Goal: Task Accomplishment & Management: Manage account settings

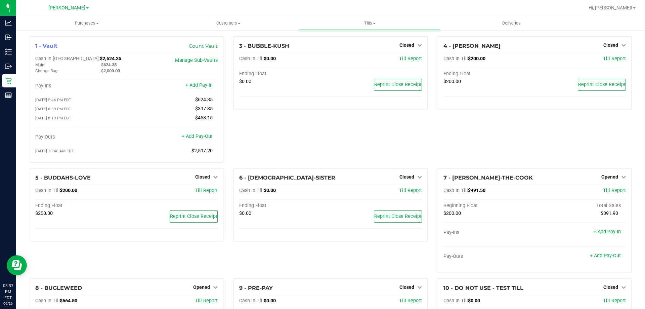
click at [309, 141] on div "3 - BUBBLE-KUSH Closed Open Till Cash In Till $0.00 Till Report Ending Float $0…" at bounding box center [331, 102] width 204 height 132
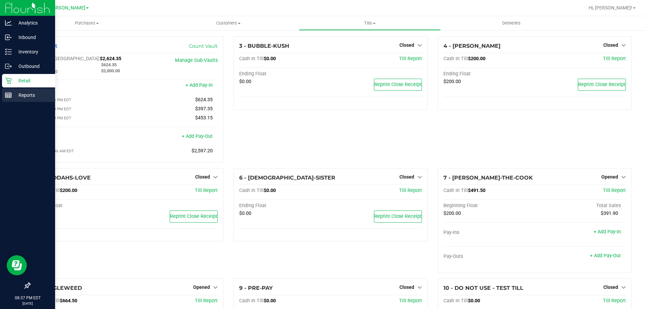
click at [15, 97] on p "Reports" at bounding box center [32, 95] width 40 height 8
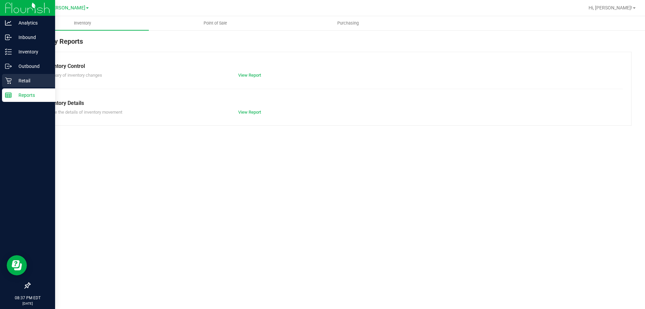
click at [15, 83] on p "Retail" at bounding box center [32, 81] width 40 height 8
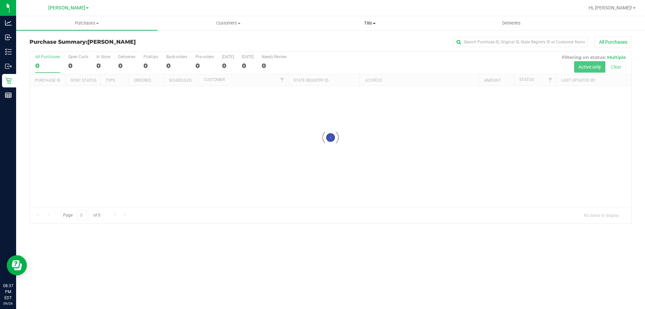
click at [370, 21] on span "Tills" at bounding box center [370, 23] width 141 height 6
click at [313, 44] on li "Manage tills" at bounding box center [370, 41] width 142 height 8
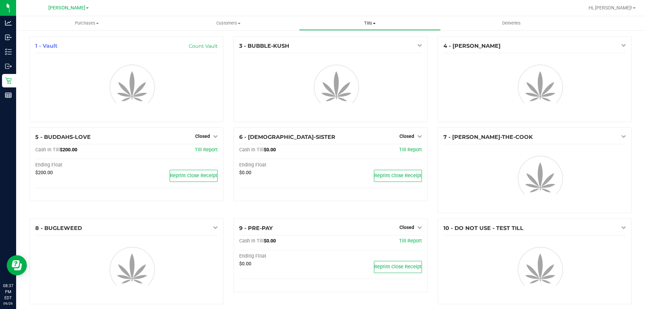
click at [371, 26] on span "Tills" at bounding box center [370, 23] width 141 height 6
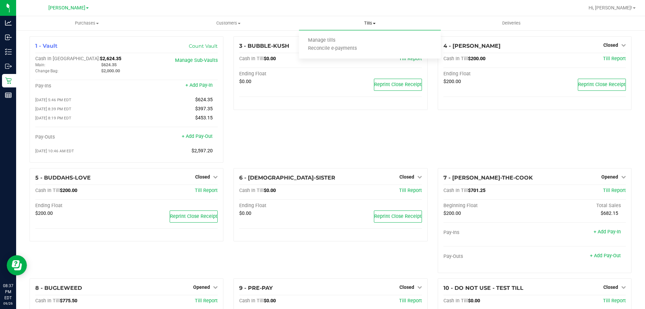
click at [371, 25] on span "Tills" at bounding box center [370, 23] width 142 height 6
click at [269, 124] on div "3 - BUBBLE-KUSH Closed Open Till Cash In Till $0.00 Till Report Ending Float $0…" at bounding box center [331, 102] width 204 height 132
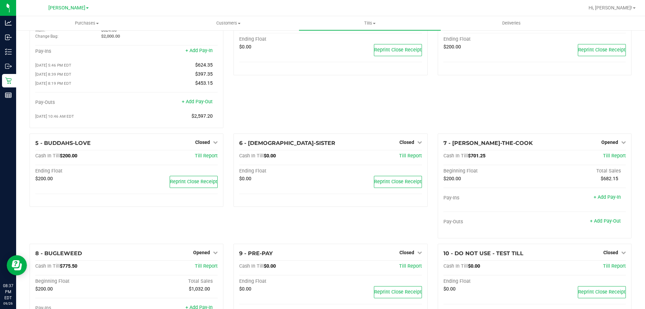
scroll to position [67, 0]
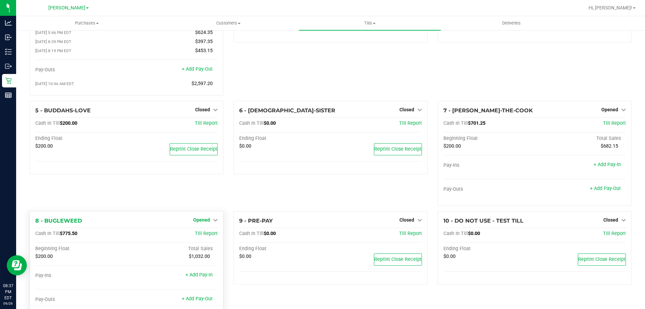
click at [202, 222] on span "Opened" at bounding box center [201, 219] width 17 height 5
click at [206, 233] on link "Close Till" at bounding box center [203, 233] width 18 height 5
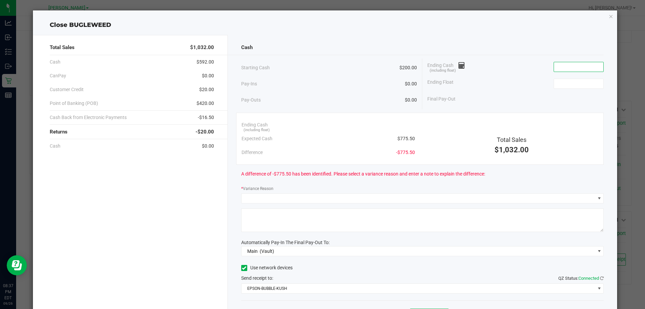
click at [559, 68] on input at bounding box center [578, 66] width 49 height 9
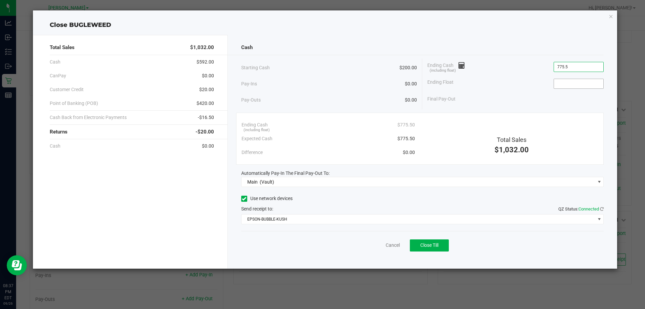
type input "$775.50"
click at [565, 81] on input at bounding box center [578, 83] width 49 height 9
type input "$200.00"
click at [473, 70] on div "Ending Cash (including float) $775.50" at bounding box center [516, 66] width 176 height 17
click at [431, 250] on button "Close Till" at bounding box center [429, 245] width 39 height 12
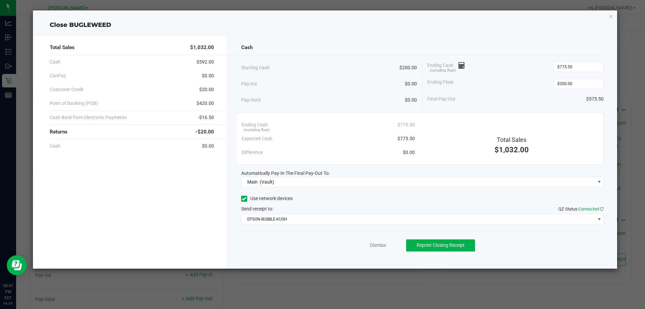
click at [382, 249] on div "Dismiss Reprint Closing Receipt" at bounding box center [422, 244] width 363 height 26
click at [378, 246] on link "Dismiss" at bounding box center [378, 245] width 16 height 7
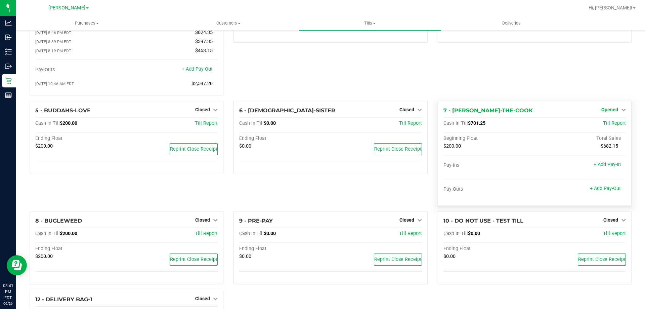
click at [602, 111] on span "Opened" at bounding box center [610, 109] width 17 height 5
click at [602, 126] on link "Close Till" at bounding box center [611, 123] width 18 height 5
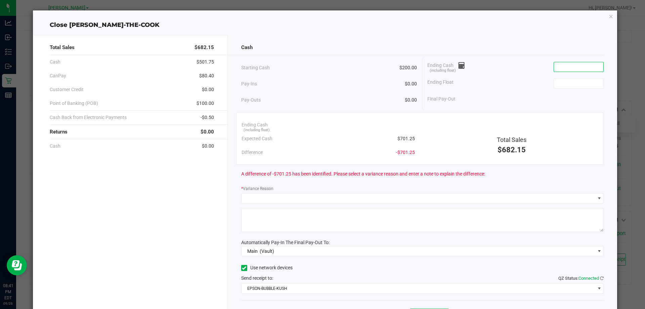
click at [566, 67] on input at bounding box center [578, 66] width 49 height 9
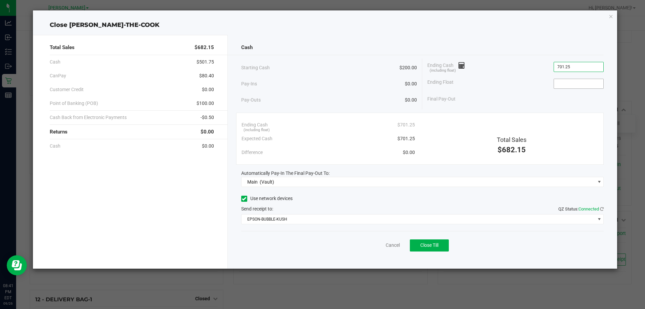
type input "$701.25"
click at [567, 84] on input at bounding box center [578, 83] width 49 height 9
type input "$200.00"
click at [328, 249] on div "Cancel Close Till" at bounding box center [422, 244] width 363 height 26
click at [442, 242] on button "Close Till" at bounding box center [429, 245] width 39 height 12
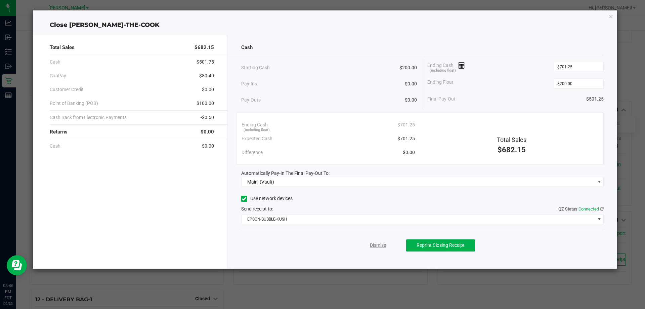
click at [378, 245] on link "Dismiss" at bounding box center [378, 245] width 16 height 7
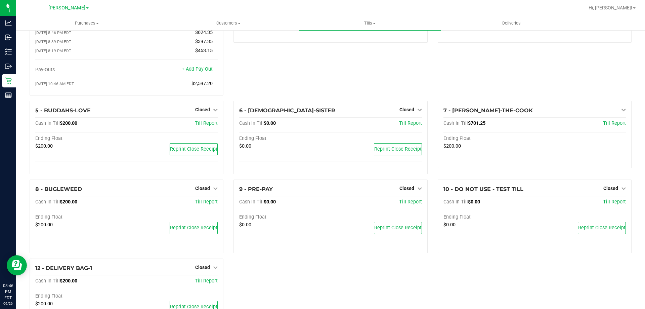
click at [349, 75] on div "3 - BUBBLE-KUSH Closed Open Till Cash In Till $0.00 Till Report Ending Float $0…" at bounding box center [331, 35] width 204 height 132
click at [369, 23] on span "Tills" at bounding box center [370, 23] width 142 height 6
click at [345, 50] on span "Reconcile e-payments" at bounding box center [332, 49] width 67 height 6
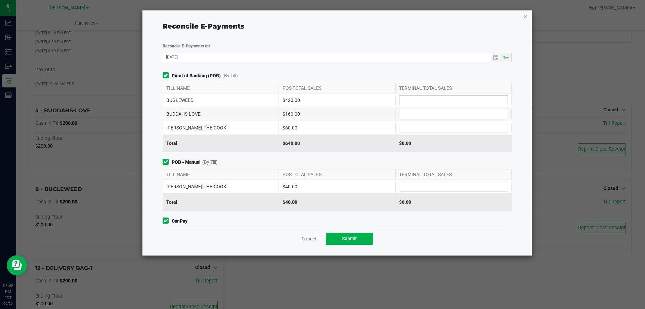
click at [424, 98] on input at bounding box center [454, 99] width 108 height 9
click at [415, 134] on div "BUFORD-THE-COOK $60.00" at bounding box center [337, 127] width 349 height 13
click at [418, 119] on div "BUDDAHS-LOVE $160.00" at bounding box center [337, 113] width 349 height 13
click at [419, 131] on input at bounding box center [454, 127] width 108 height 9
type input "$60.00"
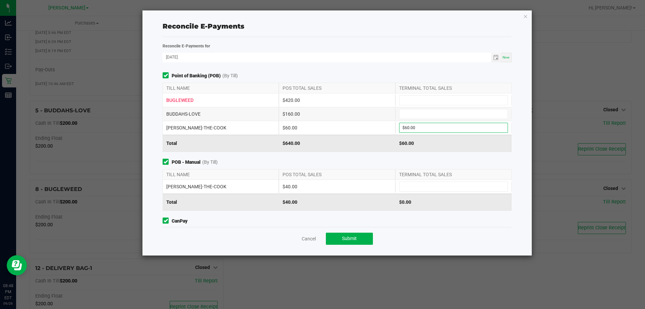
click at [405, 181] on div "BUFORD-THE-COOK $40.00" at bounding box center [337, 186] width 349 height 13
click at [404, 185] on input at bounding box center [454, 186] width 108 height 9
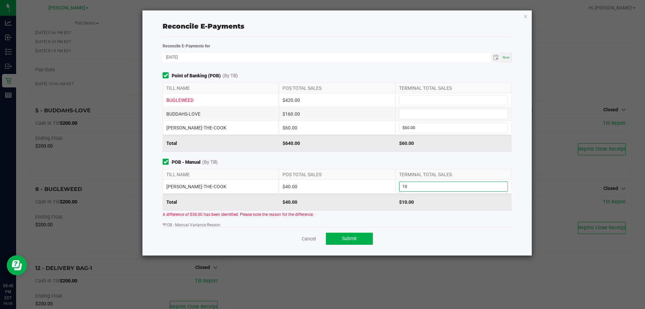
type input "1"
type input "$40.00"
click at [379, 160] on span "POB - Manual (By Till)" at bounding box center [337, 162] width 349 height 7
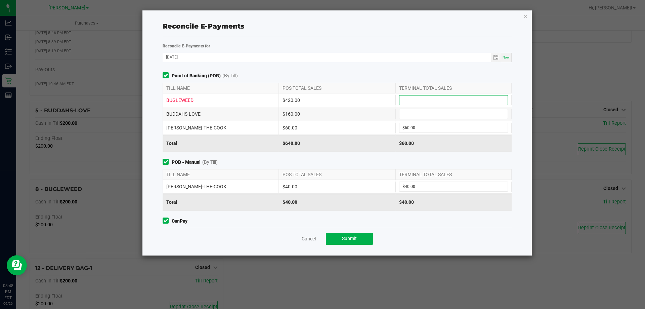
click at [419, 102] on input at bounding box center [454, 99] width 108 height 9
type input "$420.00"
click at [416, 111] on input at bounding box center [454, 113] width 108 height 9
type input "$160.00"
click at [325, 153] on div "Point of Banking (POB) (By Till) TILL NAME POS TOTAL SALES TERMINAL TOTAL SALES…" at bounding box center [337, 149] width 359 height 155
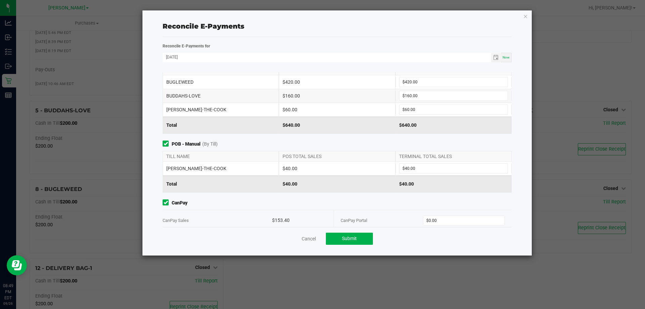
scroll to position [28, 0]
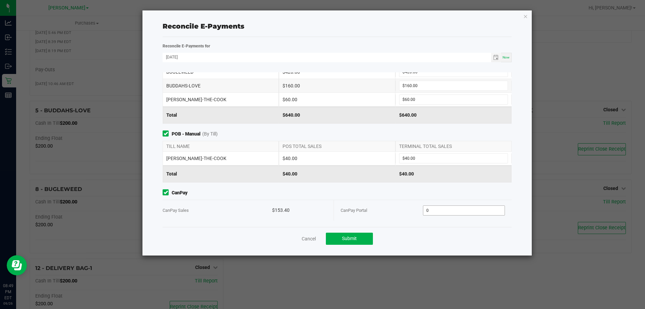
click at [462, 208] on input "0" at bounding box center [465, 210] width 82 height 9
type input "$153.40"
click at [461, 186] on div "Point of Banking (POB) (By Till) TILL NAME POS TOTAL SALES TERMINAL TOTAL SALES…" at bounding box center [337, 149] width 359 height 155
click at [343, 240] on span "Submit" at bounding box center [349, 238] width 15 height 5
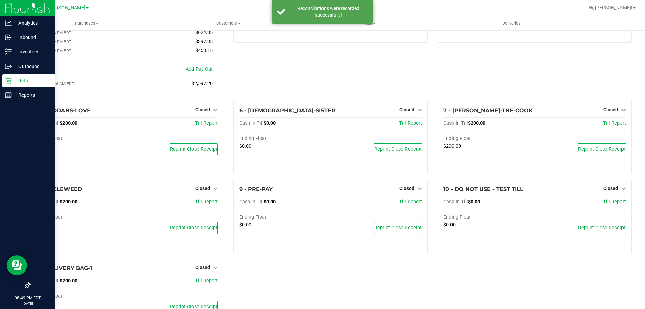
click at [37, 82] on p "Retail" at bounding box center [32, 81] width 40 height 8
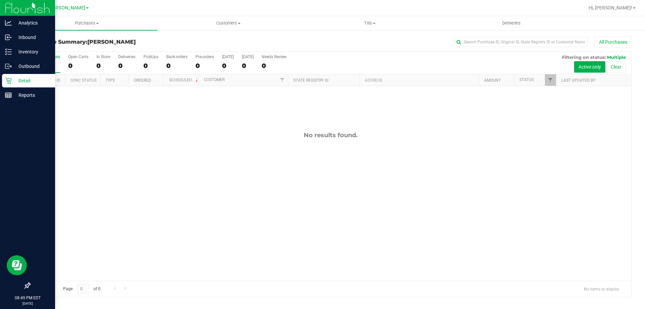
click at [311, 102] on div "No results found." at bounding box center [331, 206] width 602 height 240
click at [363, 26] on span "Tills" at bounding box center [370, 23] width 141 height 6
click at [332, 37] on li "Manage tills" at bounding box center [370, 41] width 142 height 8
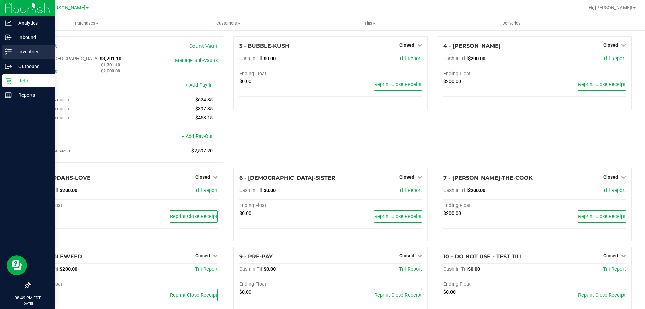
click at [14, 48] on p "Inventory" at bounding box center [32, 52] width 40 height 8
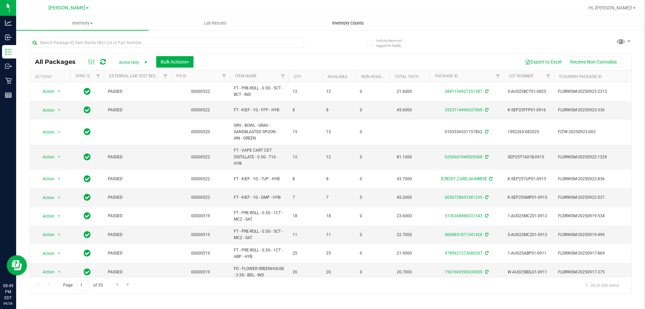
click at [356, 24] on span "Inventory Counts" at bounding box center [348, 23] width 50 height 6
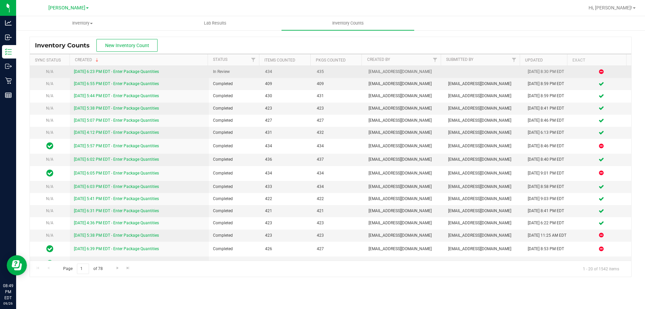
click at [104, 71] on link "[DATE] 6:23 PM EDT - Enter Package Quantities" at bounding box center [116, 71] width 85 height 5
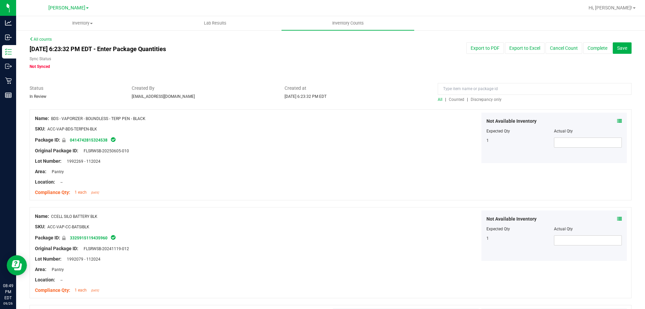
click at [471, 98] on span "Discrepancy only" at bounding box center [486, 99] width 31 height 5
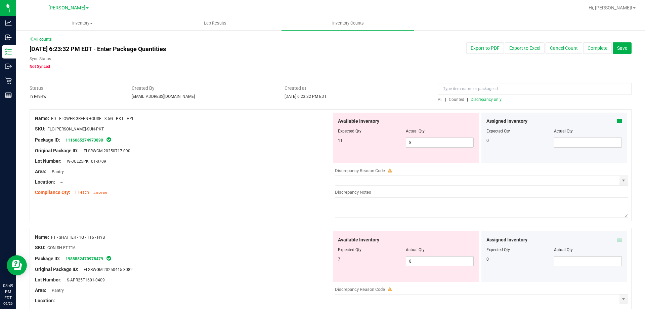
click at [618, 122] on icon at bounding box center [620, 121] width 5 height 5
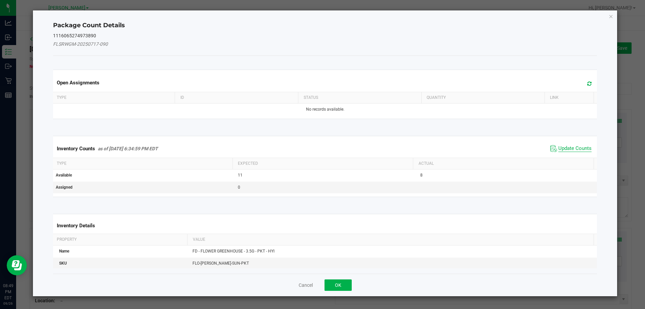
click at [574, 146] on span "Update Counts" at bounding box center [575, 148] width 33 height 7
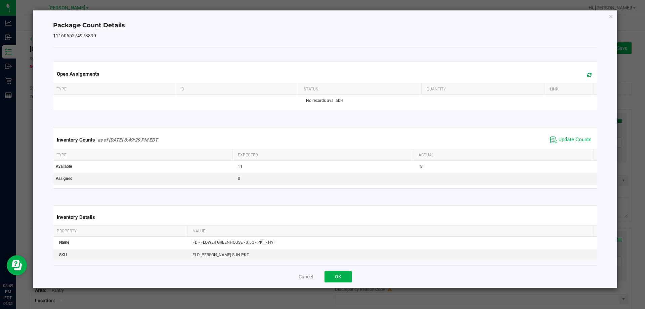
click at [335, 283] on div "Cancel OK" at bounding box center [325, 276] width 545 height 23
click at [335, 279] on button "OK" at bounding box center [338, 276] width 27 height 11
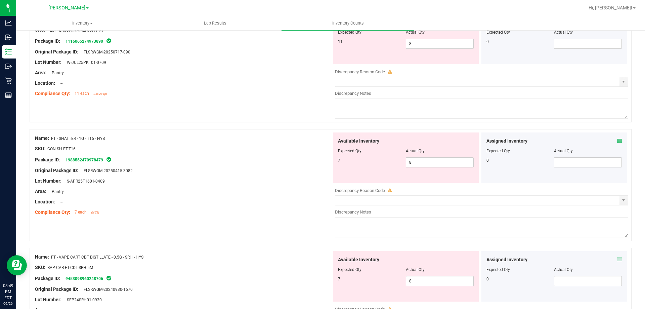
scroll to position [101, 0]
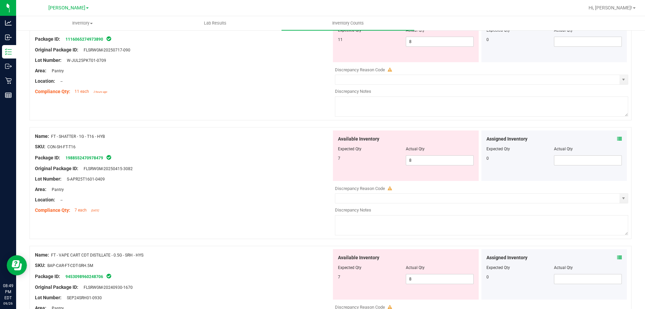
click at [618, 139] on icon at bounding box center [620, 138] width 5 height 5
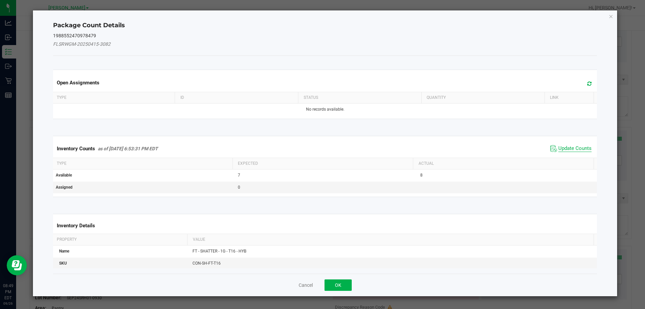
click at [567, 145] on span "Update Counts" at bounding box center [575, 148] width 33 height 7
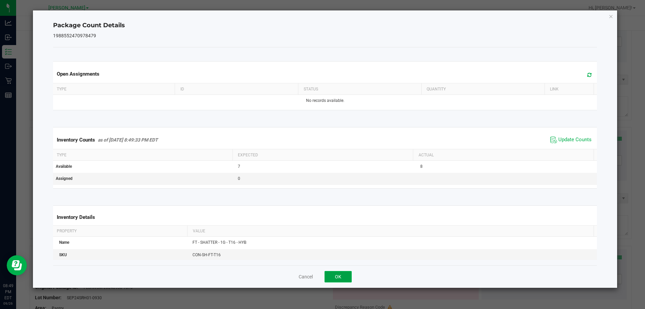
click at [345, 276] on button "OK" at bounding box center [338, 276] width 27 height 11
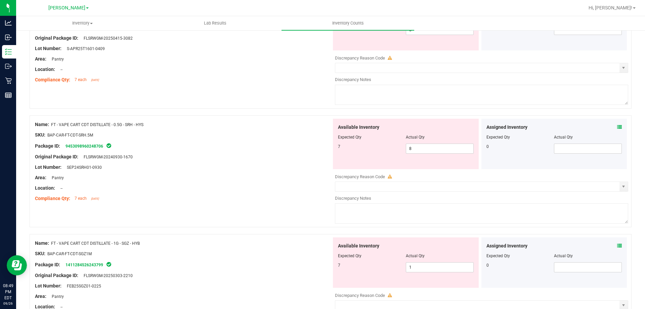
scroll to position [235, 0]
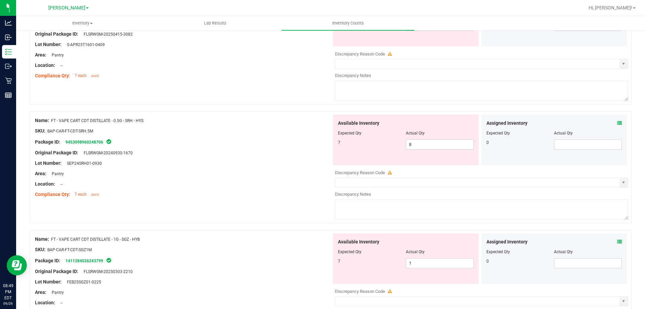
click at [618, 123] on icon at bounding box center [620, 123] width 5 height 5
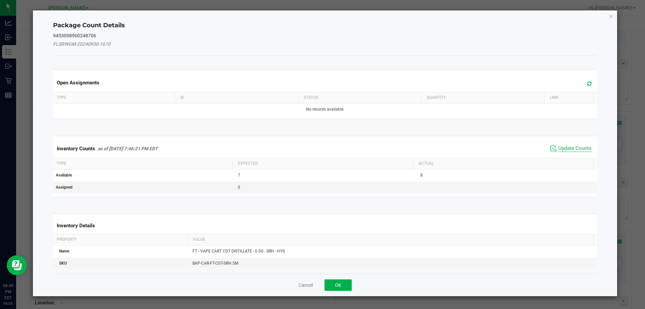
click at [571, 147] on span "Update Counts" at bounding box center [575, 148] width 33 height 7
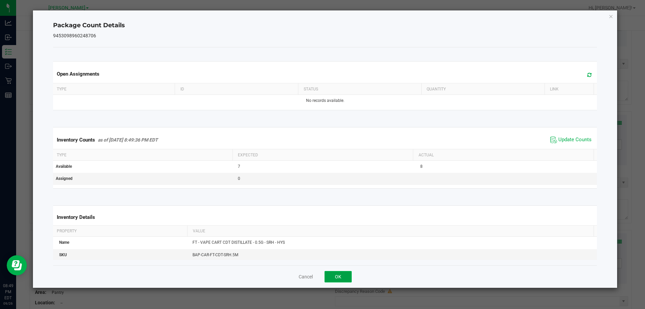
click at [338, 280] on button "OK" at bounding box center [338, 276] width 27 height 11
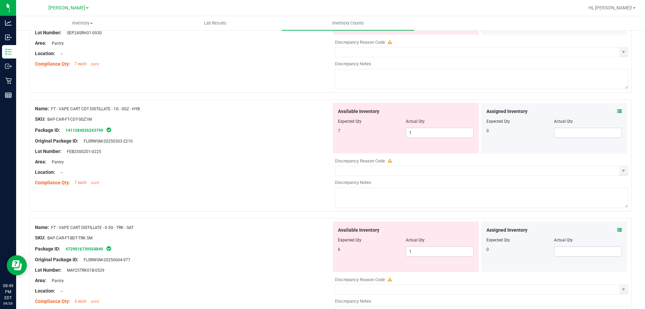
scroll to position [370, 0]
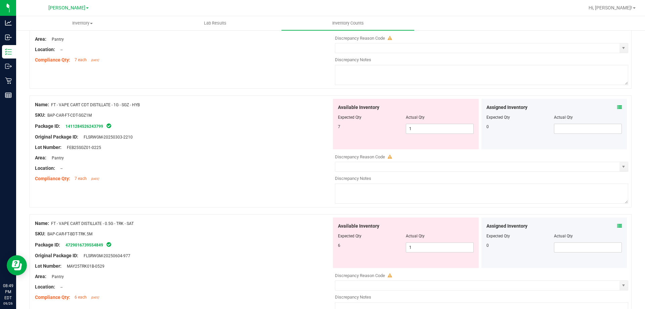
click at [618, 108] on icon at bounding box center [620, 107] width 5 height 5
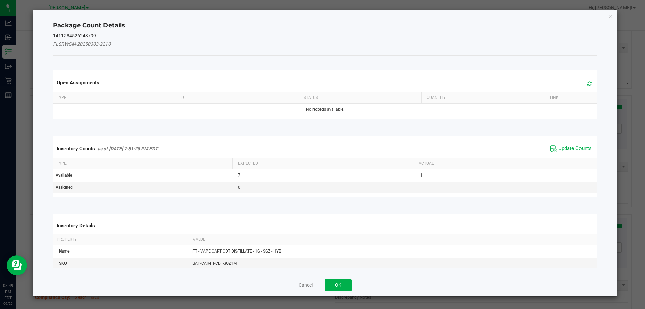
click at [563, 150] on span "Update Counts" at bounding box center [575, 148] width 33 height 7
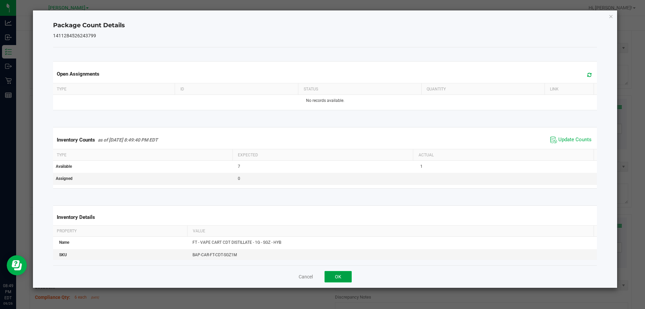
click at [343, 276] on button "OK" at bounding box center [338, 276] width 27 height 11
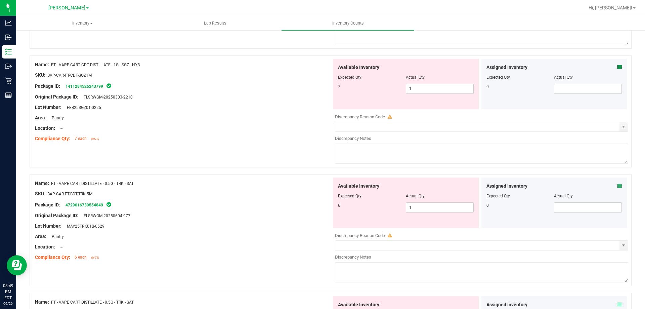
scroll to position [504, 0]
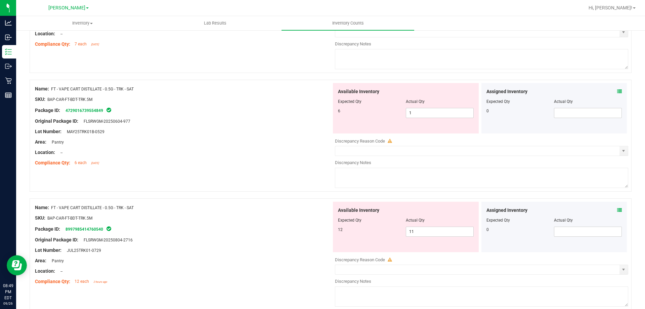
click at [618, 90] on icon at bounding box center [620, 91] width 5 height 5
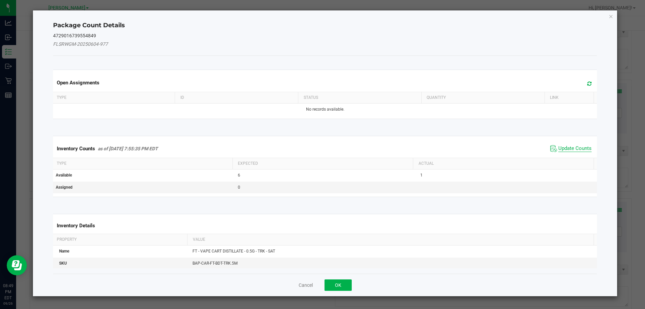
click at [568, 147] on span "Update Counts" at bounding box center [575, 148] width 33 height 7
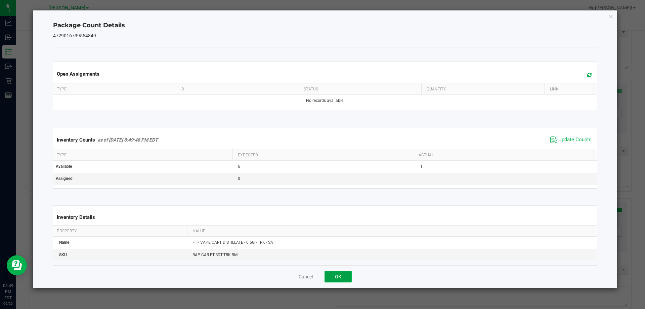
click at [335, 275] on button "OK" at bounding box center [338, 276] width 27 height 11
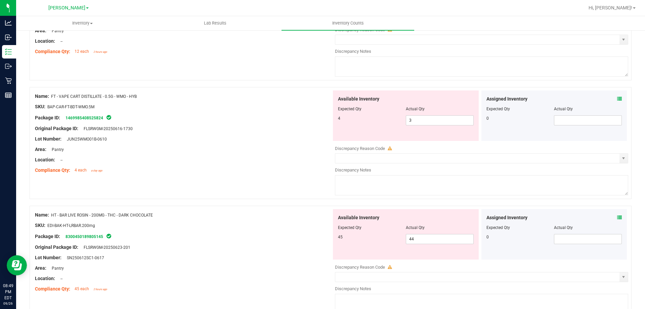
scroll to position [740, 0]
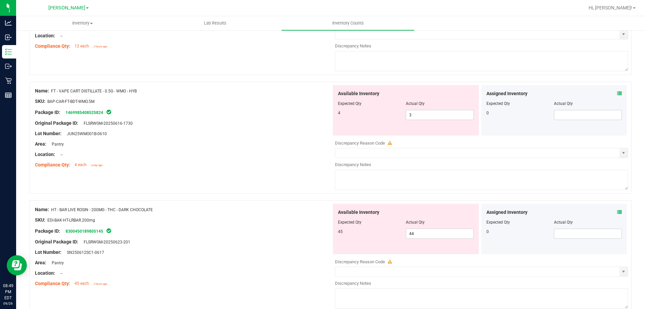
click at [618, 93] on icon at bounding box center [620, 93] width 5 height 5
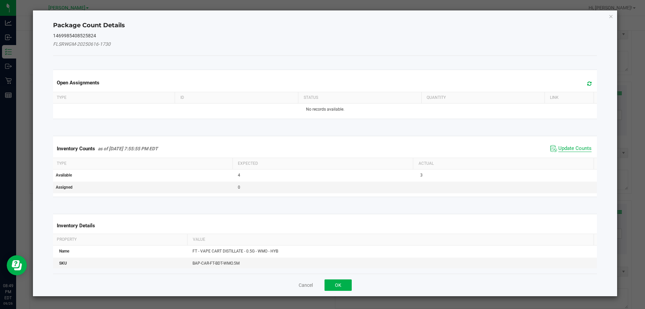
click at [579, 151] on span "Update Counts" at bounding box center [575, 148] width 33 height 7
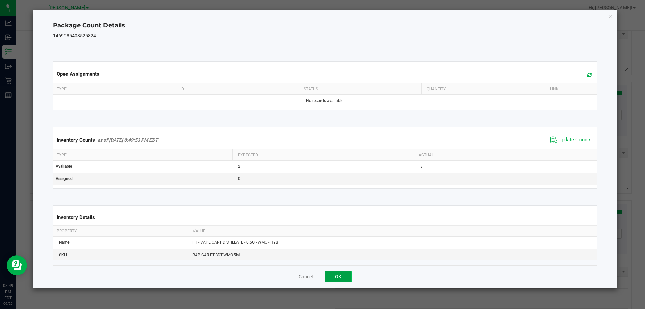
click at [337, 278] on button "OK" at bounding box center [338, 276] width 27 height 11
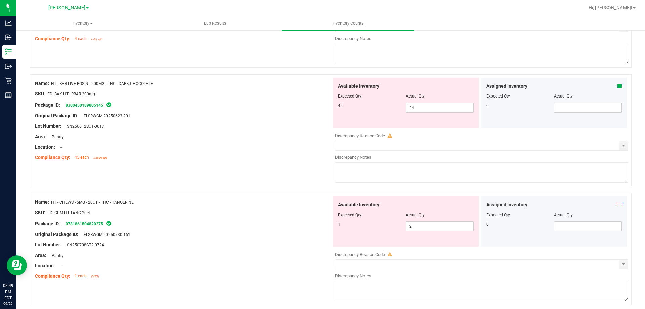
scroll to position [874, 0]
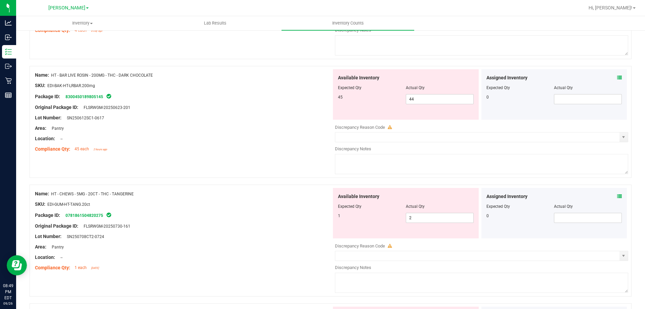
click at [617, 78] on div "Assigned Inventory Expected Qty Actual Qty 0" at bounding box center [555, 94] width 146 height 50
click at [612, 78] on div "Assigned Inventory" at bounding box center [555, 77] width 136 height 7
click at [618, 77] on icon at bounding box center [620, 77] width 5 height 5
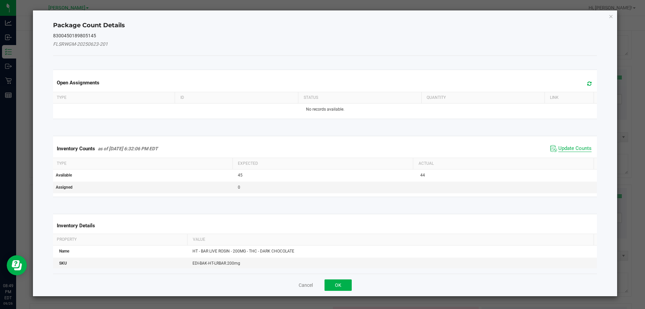
click at [562, 149] on span "Update Counts" at bounding box center [575, 148] width 33 height 7
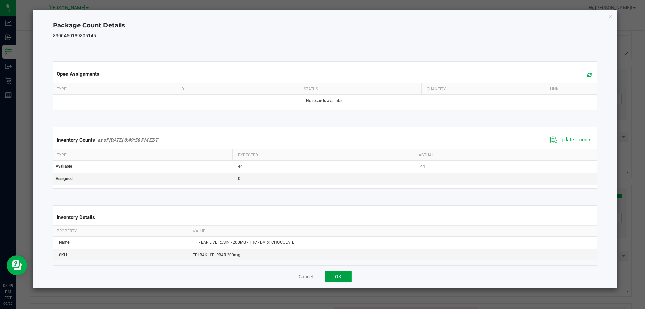
click at [335, 277] on button "OK" at bounding box center [338, 276] width 27 height 11
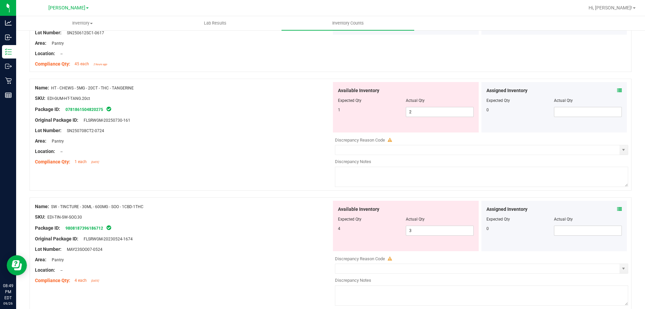
scroll to position [975, 0]
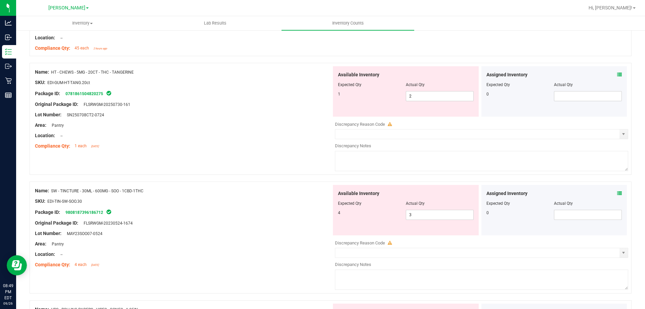
click at [618, 77] on div "Assigned Inventory Expected Qty Actual Qty 0" at bounding box center [555, 91] width 146 height 50
click at [618, 77] on icon at bounding box center [620, 74] width 5 height 5
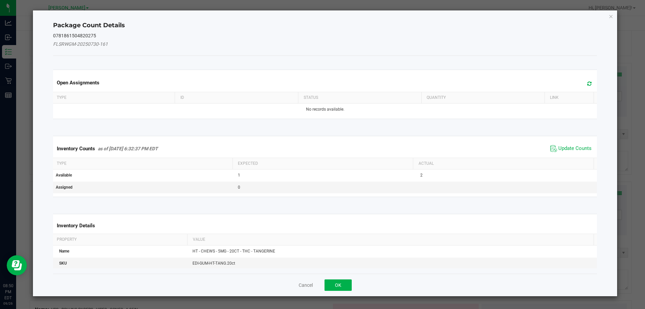
click at [572, 144] on span "Update Counts" at bounding box center [571, 149] width 45 height 10
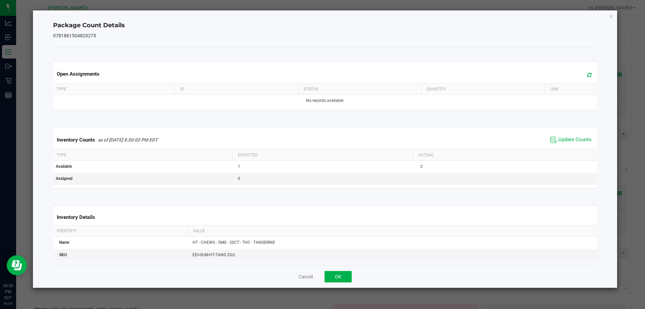
click at [343, 283] on div "Cancel OK" at bounding box center [325, 276] width 545 height 23
click at [343, 282] on div "Cancel OK" at bounding box center [325, 276] width 545 height 23
click at [335, 275] on button "OK" at bounding box center [338, 276] width 27 height 11
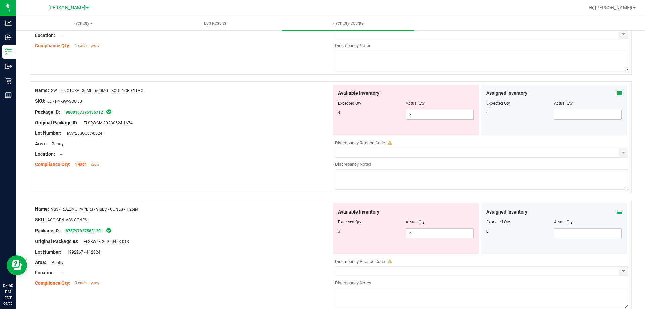
scroll to position [1076, 0]
click at [424, 113] on span "3 3" at bounding box center [440, 114] width 68 height 10
click at [424, 113] on input "3" at bounding box center [439, 113] width 67 height 9
type input "4"
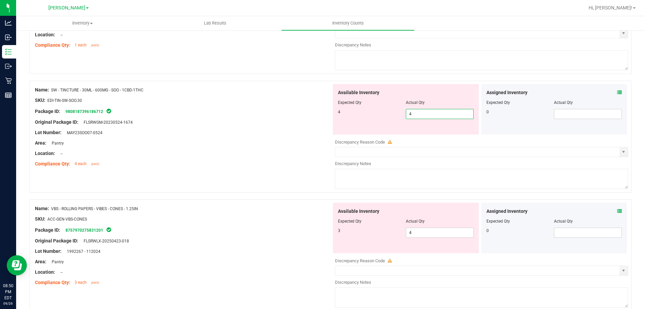
click at [297, 134] on div "Lot Number: MAY23SOO07-0524" at bounding box center [183, 132] width 297 height 7
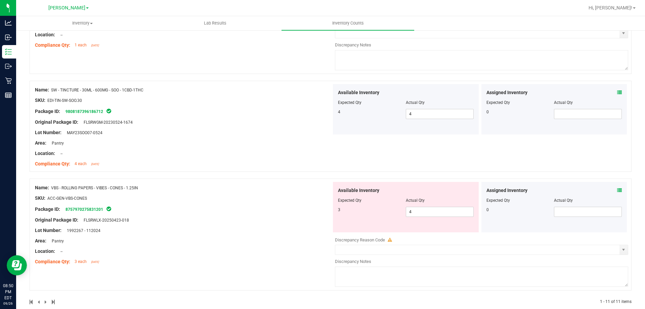
scroll to position [1087, 0]
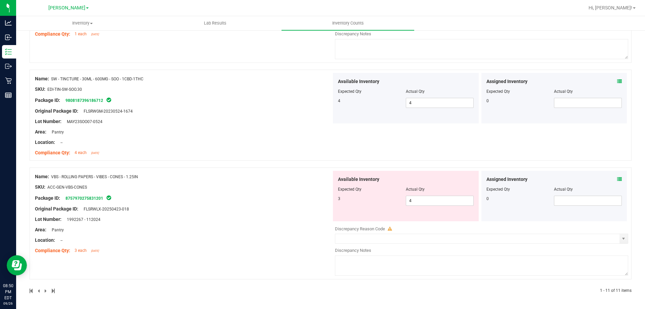
click at [618, 177] on icon at bounding box center [620, 179] width 5 height 5
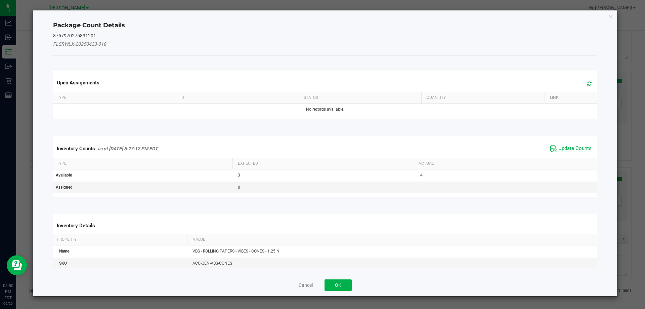
click at [578, 152] on span "Update Counts" at bounding box center [575, 148] width 33 height 7
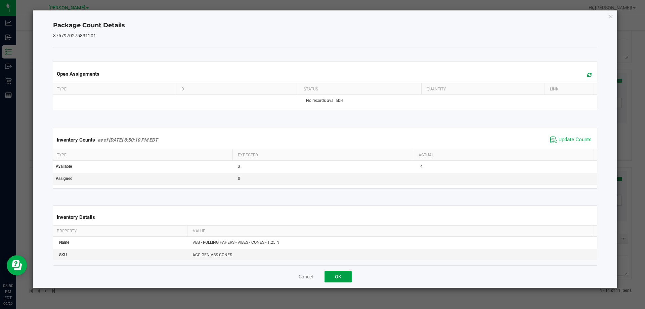
click at [342, 277] on button "OK" at bounding box center [338, 276] width 27 height 11
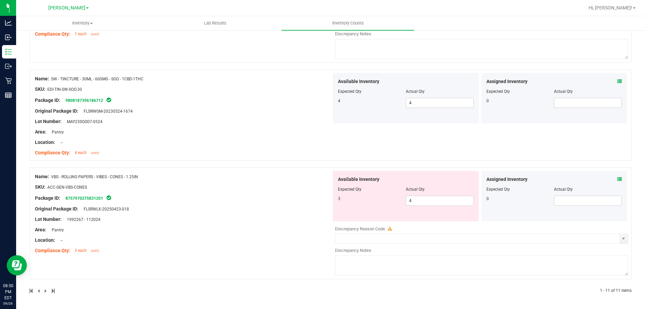
click at [279, 210] on div "Original Package ID: FLSRWLX-20250423-018" at bounding box center [183, 208] width 297 height 7
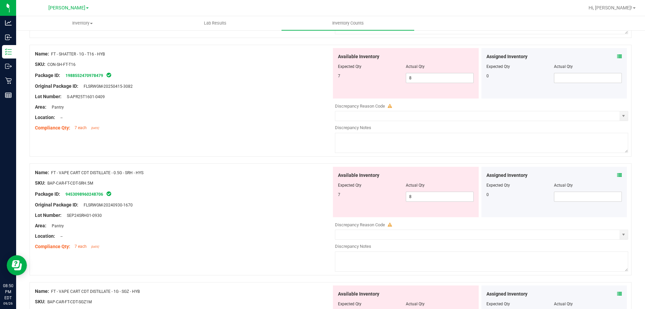
scroll to position [0, 0]
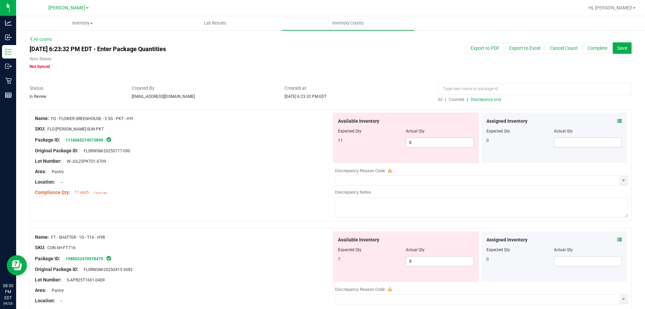
click at [482, 101] on span "Discrepancy only" at bounding box center [486, 99] width 31 height 5
click at [260, 176] on div at bounding box center [183, 176] width 297 height 3
click at [249, 179] on div "Location: --" at bounding box center [183, 181] width 297 height 7
click at [185, 127] on div "SKU: FLO-BUD-FD-SUN-PKT" at bounding box center [183, 128] width 297 height 7
click at [422, 143] on span "8 8" at bounding box center [440, 142] width 68 height 10
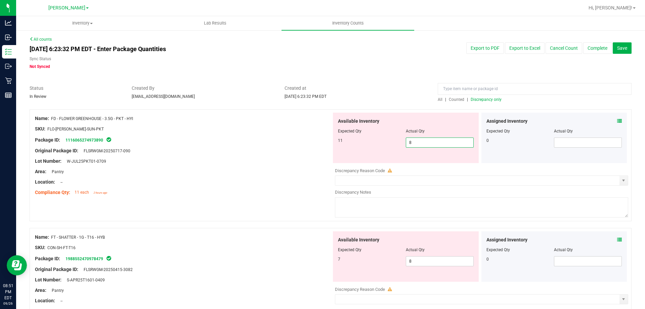
click at [422, 143] on input "8" at bounding box center [439, 142] width 67 height 9
type input "11"
click at [288, 168] on div "Area: Pantry" at bounding box center [183, 171] width 297 height 7
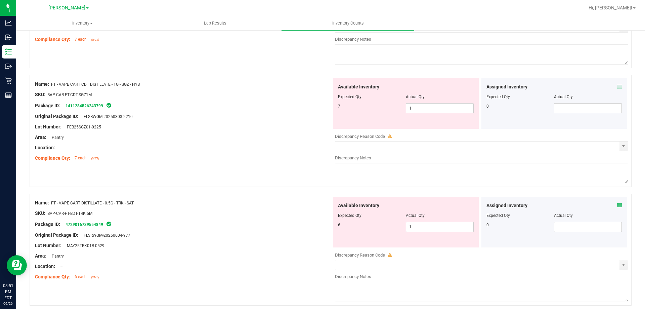
scroll to position [370, 0]
click at [278, 139] on div "Area: Pantry" at bounding box center [183, 136] width 297 height 7
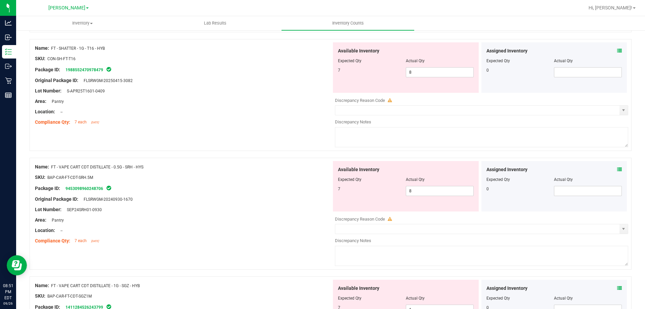
scroll to position [101, 0]
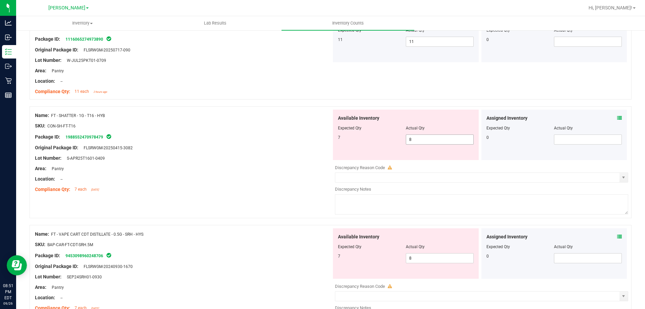
click at [413, 135] on span "8 8" at bounding box center [440, 139] width 68 height 10
click at [413, 135] on input "8" at bounding box center [439, 139] width 67 height 9
type input "7"
click at [250, 175] on div "Location: --" at bounding box center [183, 178] width 297 height 7
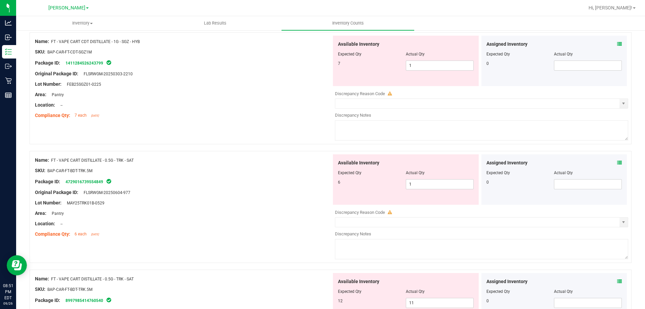
scroll to position [403, 0]
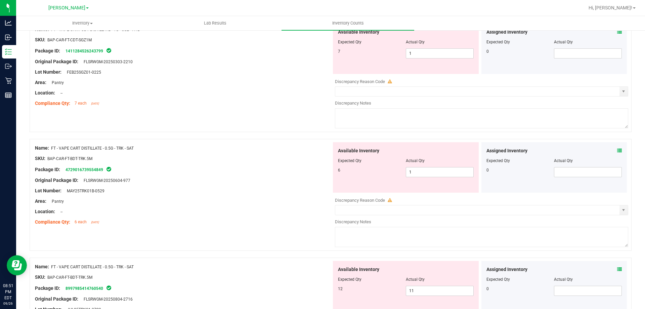
click at [618, 152] on icon at bounding box center [620, 150] width 5 height 5
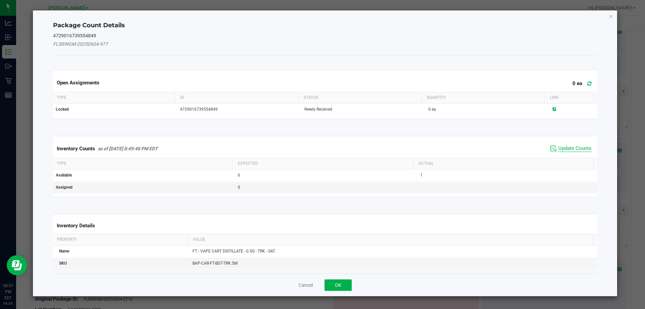
click at [566, 147] on span "Update Counts" at bounding box center [575, 148] width 33 height 7
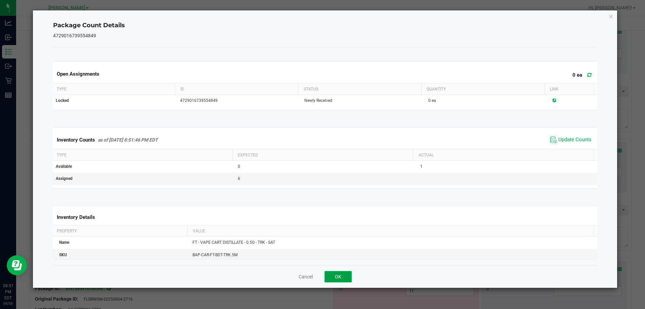
click at [336, 273] on button "OK" at bounding box center [338, 276] width 27 height 11
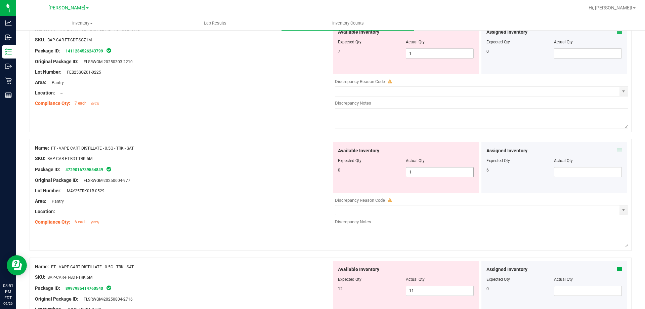
click at [425, 175] on span "1 1" at bounding box center [440, 172] width 68 height 10
click at [425, 175] on input "1" at bounding box center [439, 171] width 67 height 9
type input "0"
click at [260, 178] on div "Original Package ID: FLSRWGM-20250604-977" at bounding box center [183, 180] width 297 height 7
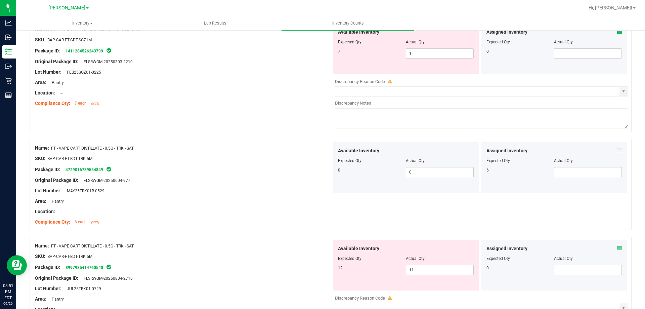
scroll to position [235, 0]
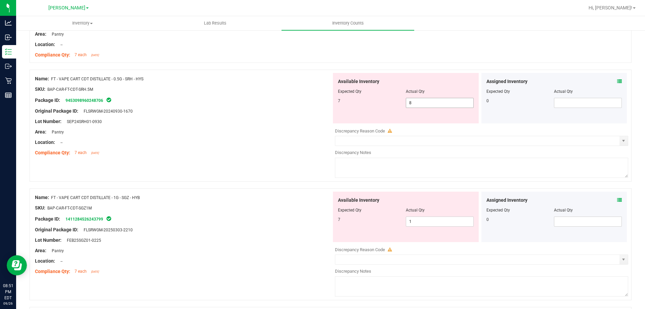
click at [423, 105] on span "8 8" at bounding box center [440, 103] width 68 height 10
click at [423, 105] on input "8" at bounding box center [439, 102] width 67 height 9
type input "7"
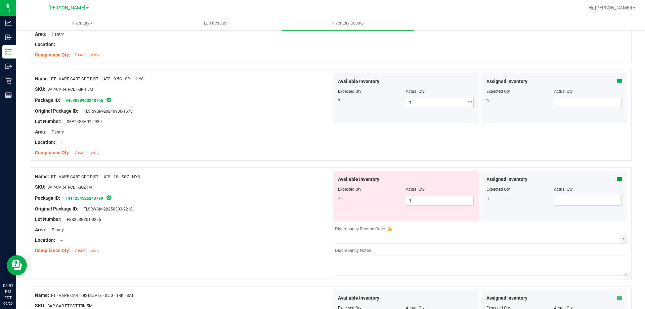
click at [171, 157] on div "Name: FT - VAPE CART CDT DISTILLATE - 0.5G - SRH - HYS SKU: BAP-CAR-FT-CDT-SRH.…" at bounding box center [183, 116] width 297 height 86
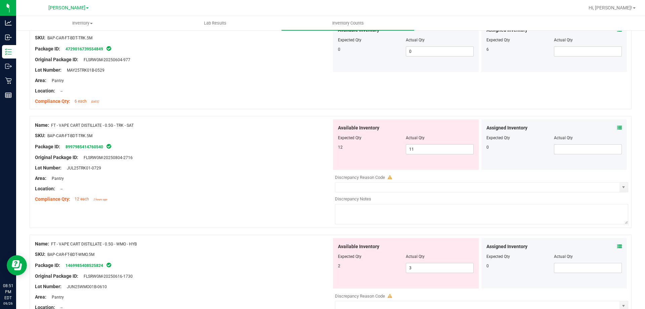
scroll to position [471, 0]
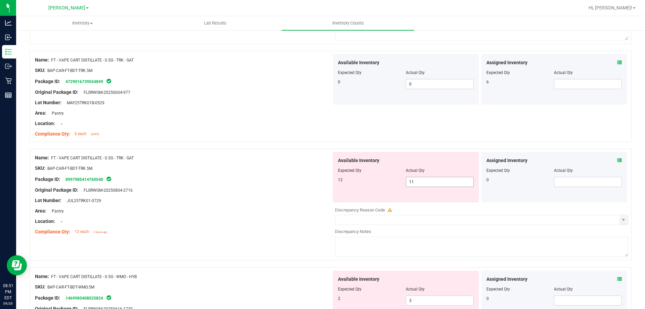
click at [423, 178] on span "11 11" at bounding box center [440, 182] width 68 height 10
click at [423, 178] on input "11" at bounding box center [439, 181] width 67 height 9
type input "12"
click at [281, 182] on div "Package ID: 8997985414760540" at bounding box center [183, 179] width 297 height 8
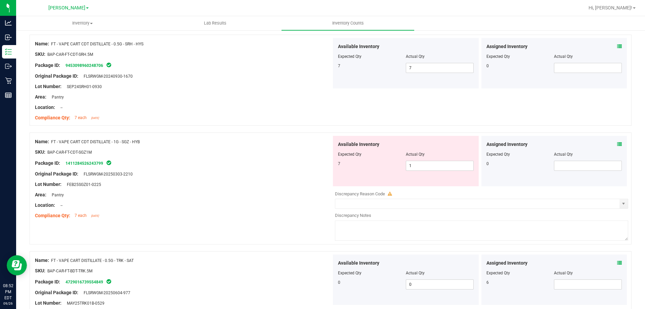
scroll to position [269, 0]
click at [409, 167] on span "1 1" at bounding box center [440, 167] width 68 height 10
click at [409, 167] on input "1" at bounding box center [439, 166] width 67 height 9
type input "7"
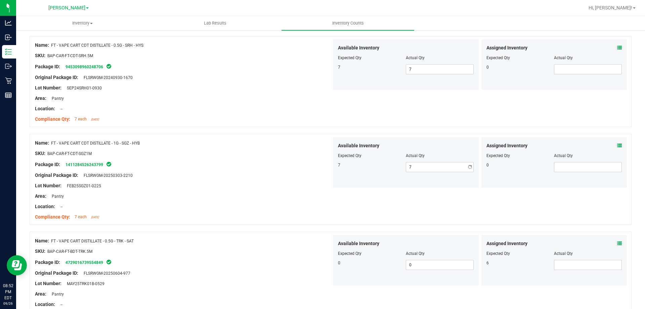
click at [295, 191] on div at bounding box center [183, 190] width 297 height 3
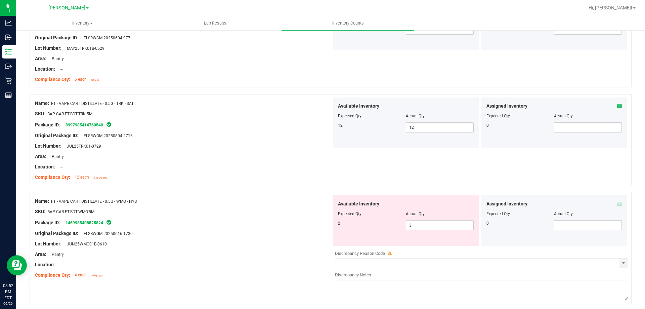
scroll to position [571, 0]
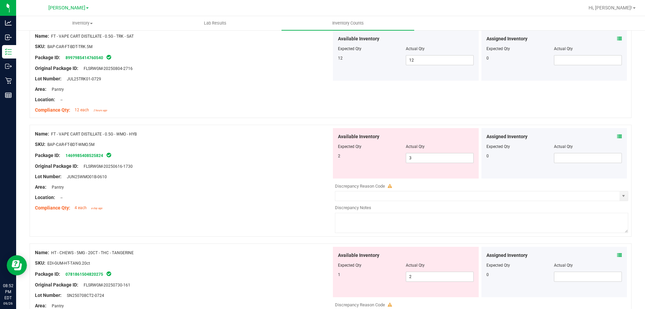
click at [278, 193] on div at bounding box center [183, 192] width 297 height 3
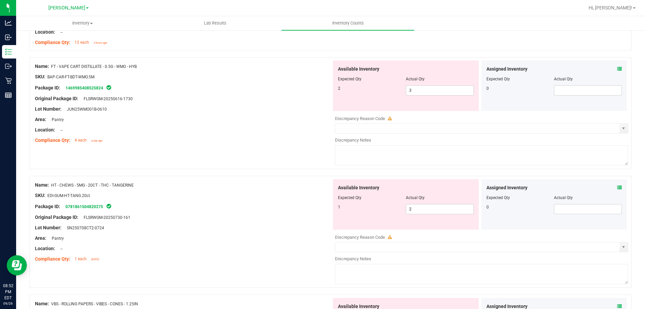
scroll to position [639, 0]
click at [413, 91] on span "3 3" at bounding box center [440, 91] width 68 height 10
click at [413, 91] on input "3" at bounding box center [439, 90] width 67 height 9
type input "2"
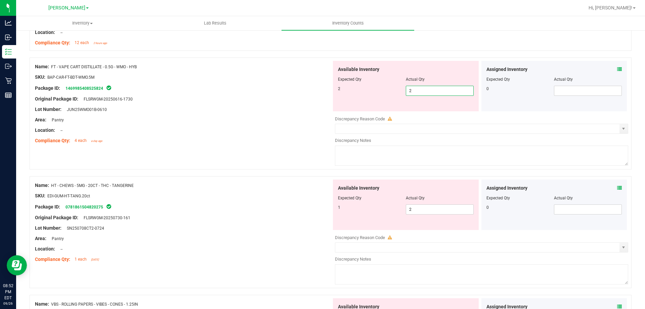
click at [274, 144] on div "Compliance Qty: 4 each a day ago" at bounding box center [183, 140] width 297 height 7
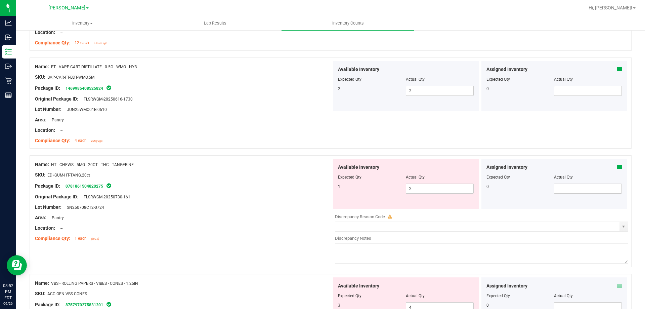
scroll to position [706, 0]
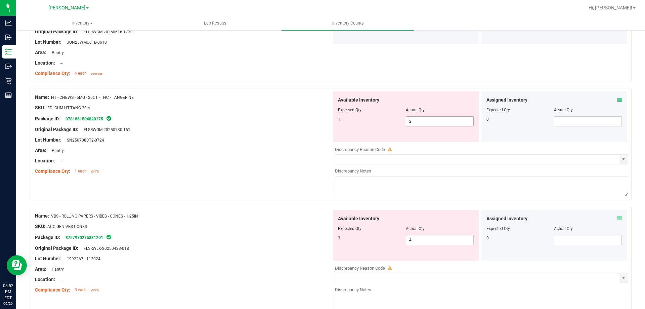
click at [444, 123] on span "2 2" at bounding box center [440, 121] width 68 height 10
click at [444, 123] on input "2" at bounding box center [439, 121] width 67 height 9
type input "1"
click at [293, 164] on div at bounding box center [183, 165] width 297 height 3
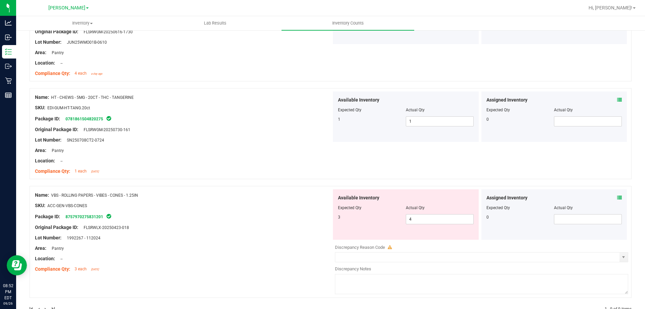
scroll to position [724, 0]
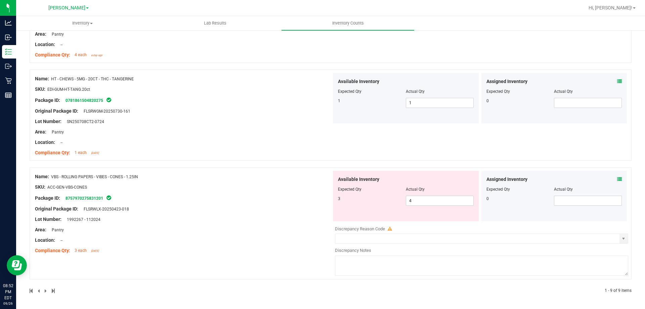
click at [228, 234] on div at bounding box center [183, 234] width 297 height 3
click at [450, 205] on span "4 4" at bounding box center [440, 201] width 68 height 10
click at [450, 205] on input "4" at bounding box center [439, 200] width 67 height 9
type input "3"
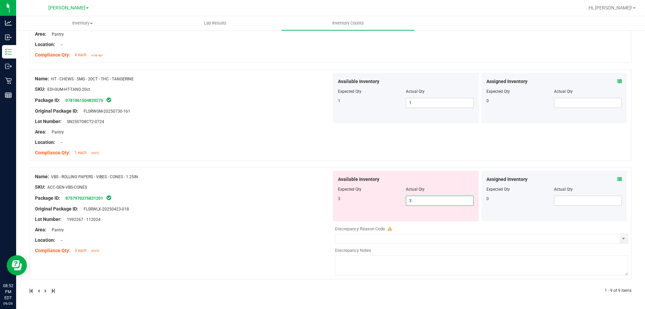
click at [264, 242] on div "Name: VBS - ROLLING PAPERS - VIBES - CONES - 1.25IN SKU: ACC-GEN-VBS-CONES Pack…" at bounding box center [183, 214] width 297 height 86
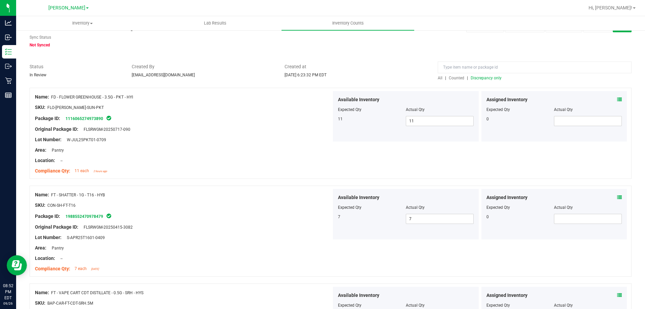
scroll to position [0, 0]
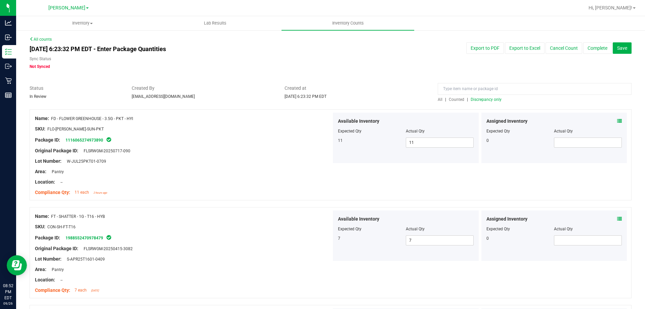
click at [483, 96] on div at bounding box center [535, 91] width 194 height 12
click at [484, 98] on span "Discrepancy only" at bounding box center [486, 99] width 31 height 5
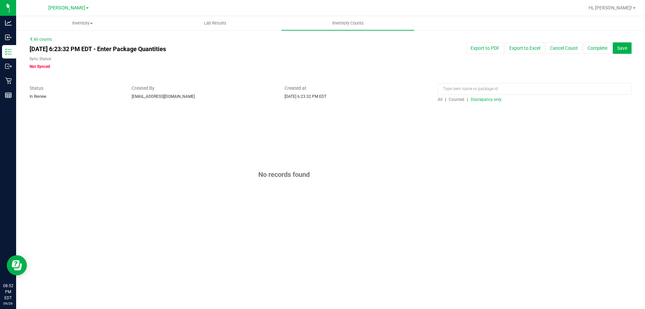
click at [241, 169] on div "No records found" at bounding box center [331, 174] width 602 height 130
drag, startPoint x: 439, startPoint y: 159, endPoint x: 440, endPoint y: 154, distance: 4.7
click at [440, 159] on div "No records found" at bounding box center [331, 174] width 602 height 130
click at [591, 52] on button "Complete" at bounding box center [598, 47] width 29 height 11
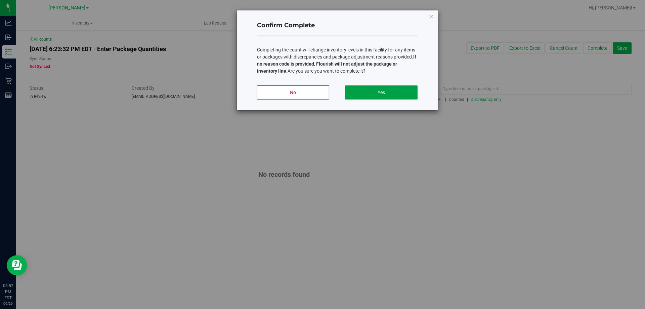
click at [401, 86] on button "Yes" at bounding box center [381, 92] width 72 height 14
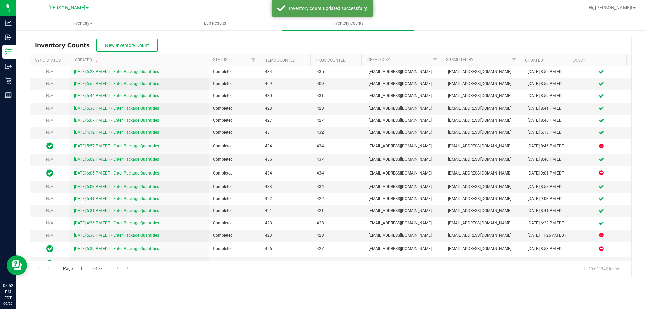
click at [513, 47] on div "Inventory Counts New Inventory Count" at bounding box center [331, 45] width 602 height 17
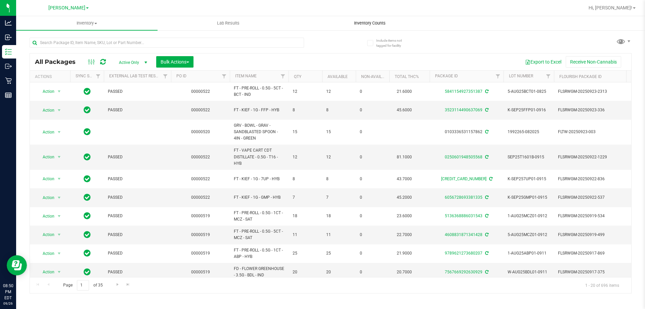
click at [352, 23] on span "Inventory Counts" at bounding box center [370, 23] width 50 height 6
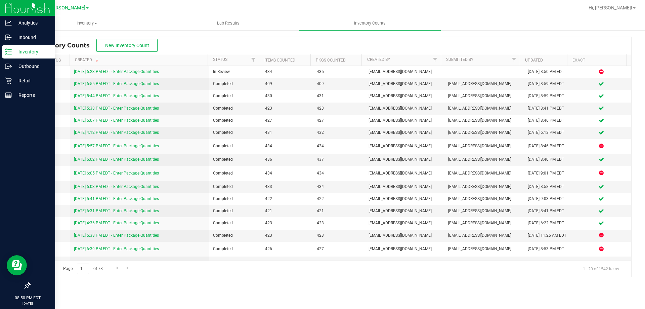
click at [12, 47] on div "Inventory" at bounding box center [28, 51] width 53 height 13
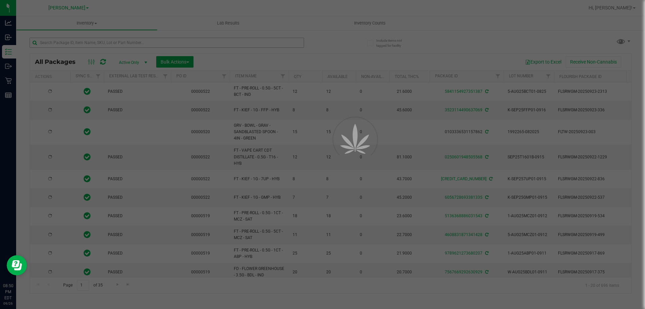
click at [95, 43] on div at bounding box center [322, 154] width 645 height 309
type input "[DATE]"
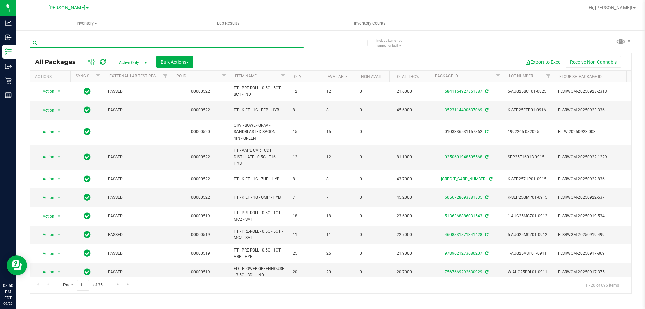
click at [95, 43] on input "text" at bounding box center [167, 43] width 275 height 10
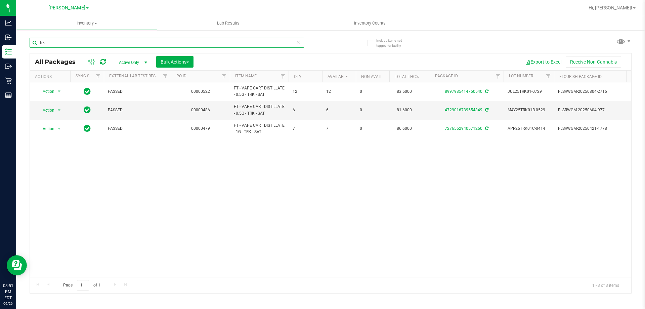
type input "trk"
click at [223, 156] on div "Action Action Adjust qty Create package Edit attributes Global inventory Locate…" at bounding box center [331, 179] width 602 height 195
click at [50, 112] on span "Action" at bounding box center [46, 110] width 18 height 9
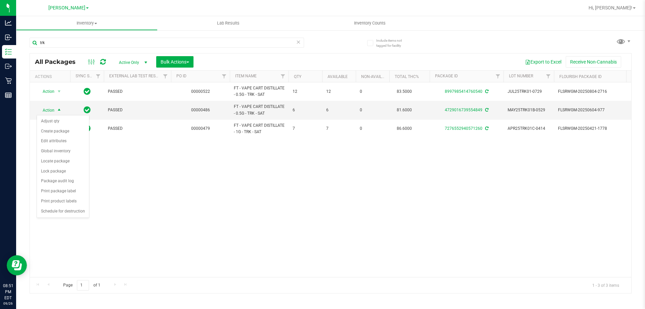
click at [180, 191] on div "Action Action Adjust qty Create package Edit attributes Global inventory Locate…" at bounding box center [331, 179] width 602 height 195
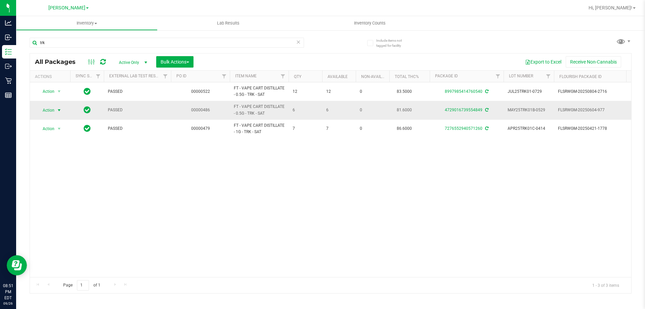
click at [53, 111] on span "Action" at bounding box center [46, 110] width 18 height 9
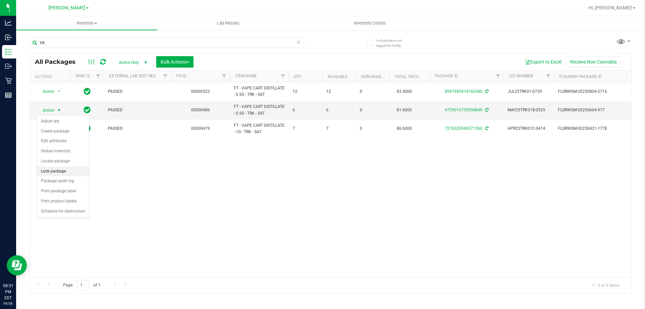
click at [64, 170] on li "Lock package" at bounding box center [63, 171] width 52 height 10
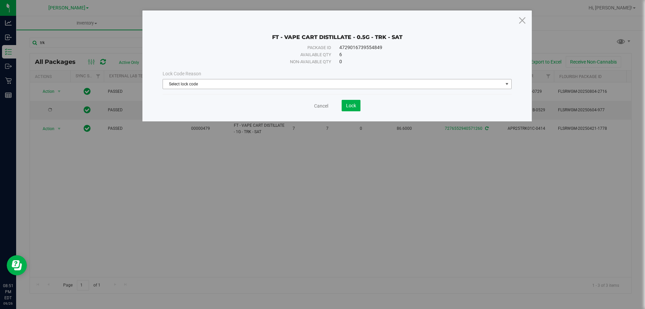
click at [260, 81] on span "Select lock code" at bounding box center [333, 83] width 340 height 9
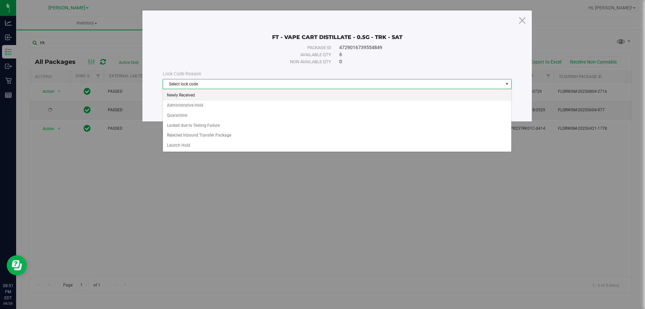
click at [192, 94] on li "Newly Received" at bounding box center [337, 95] width 349 height 10
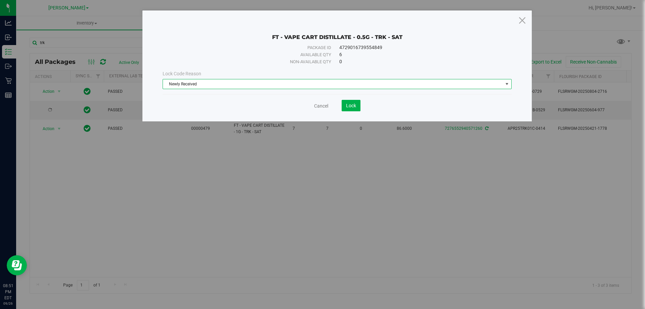
click at [224, 103] on div "Cancel Lock" at bounding box center [337, 105] width 349 height 11
click at [351, 105] on span "Lock" at bounding box center [351, 105] width 10 height 5
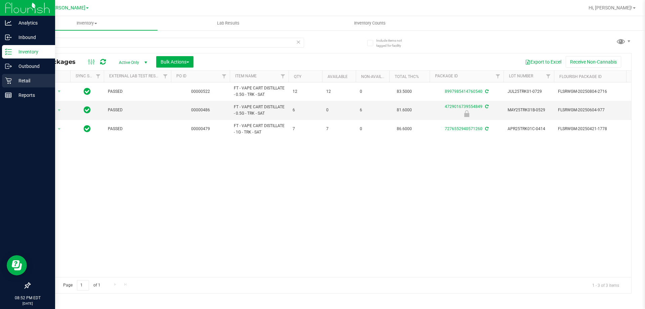
click at [20, 81] on p "Retail" at bounding box center [32, 81] width 40 height 8
